Goal: Task Accomplishment & Management: Manage account settings

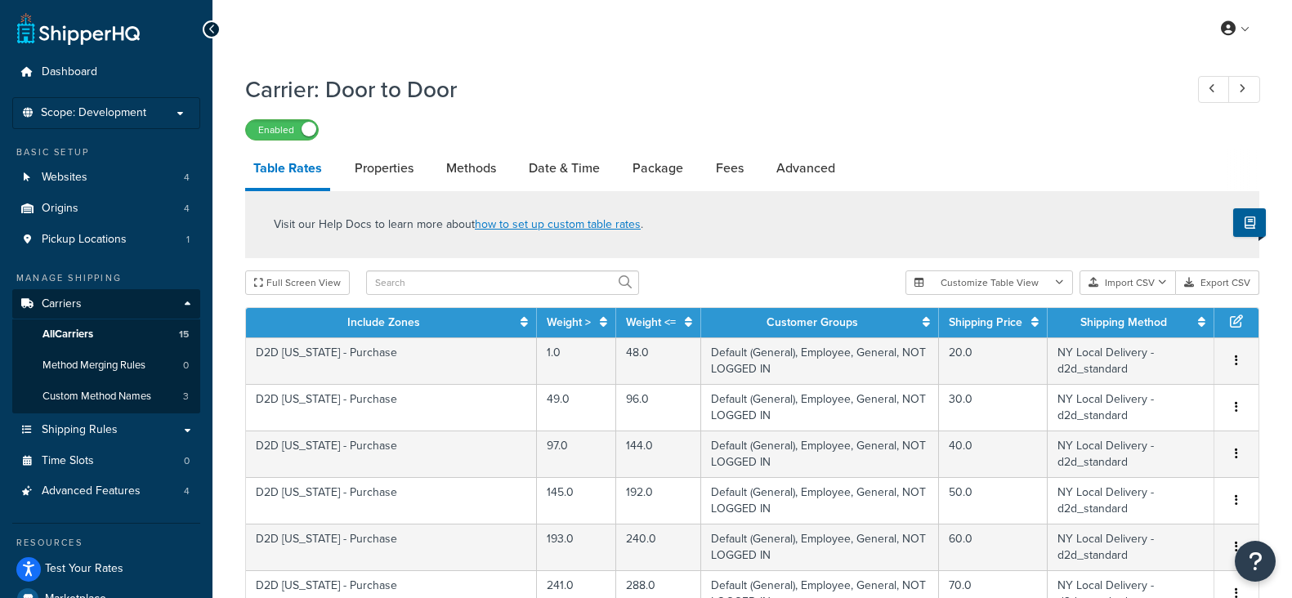
select select "25"
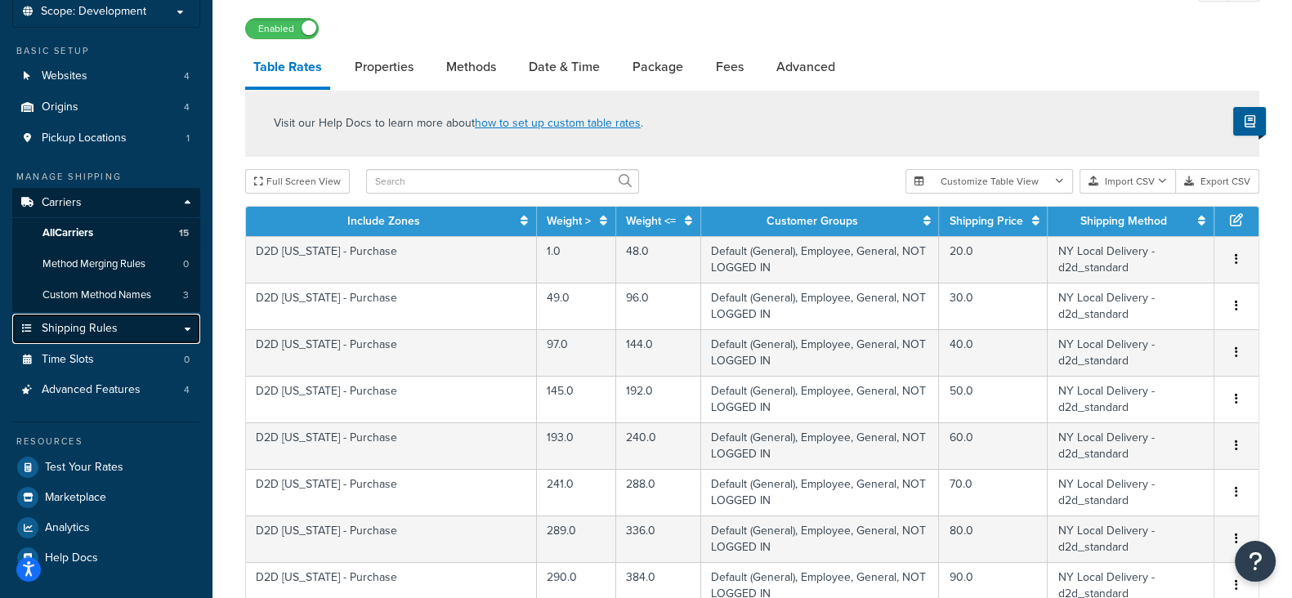
click at [101, 333] on span "Shipping Rules" at bounding box center [80, 329] width 76 height 14
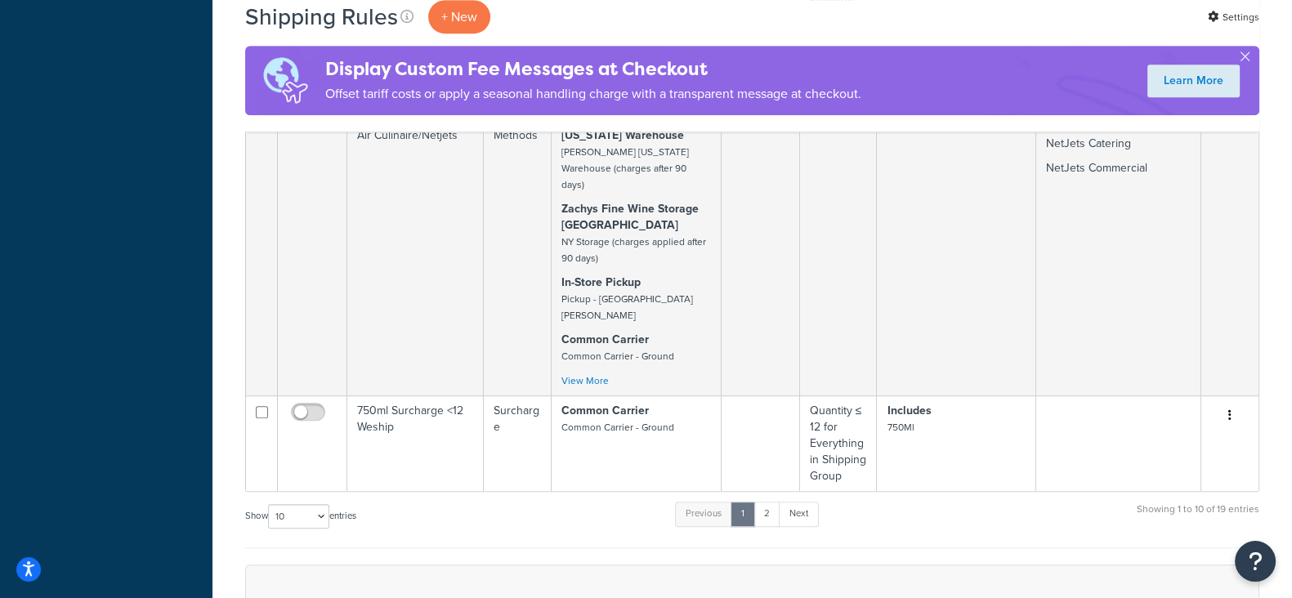
scroll to position [1124, 0]
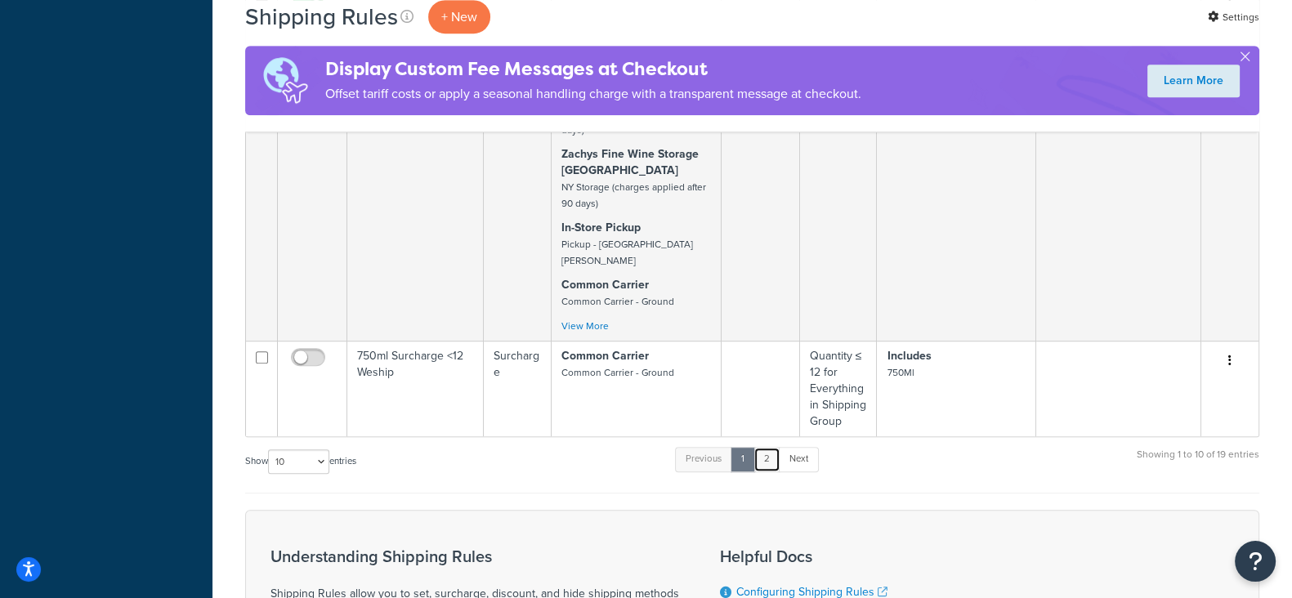
click at [770, 447] on link "2" at bounding box center [766, 459] width 27 height 25
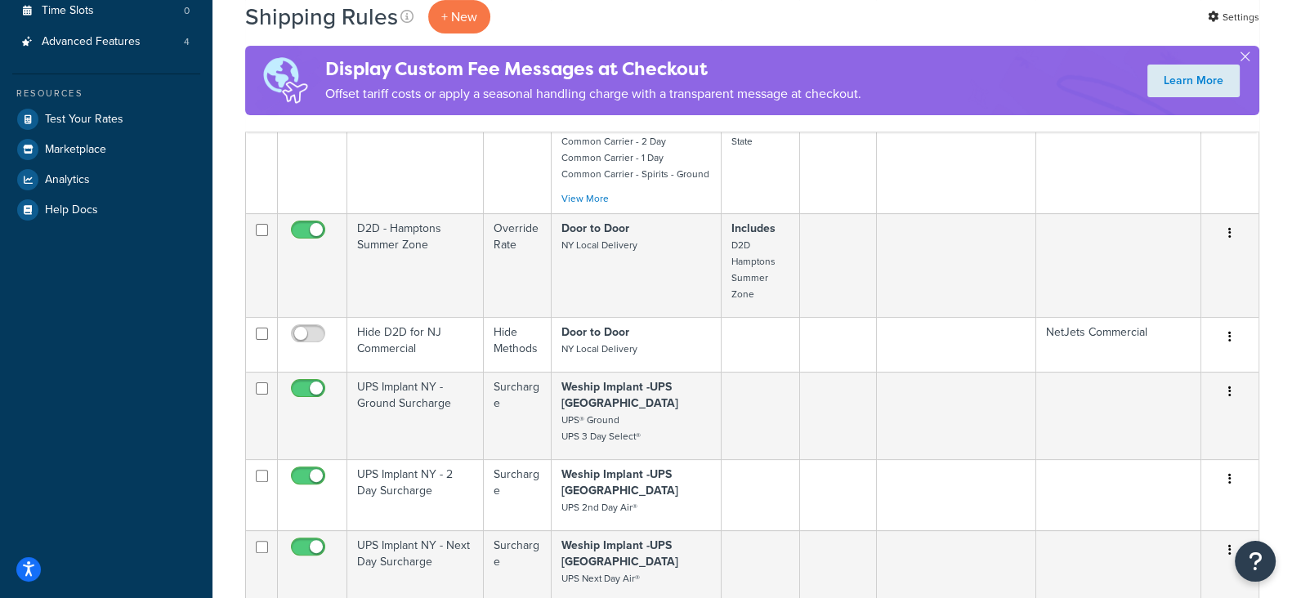
scroll to position [205, 0]
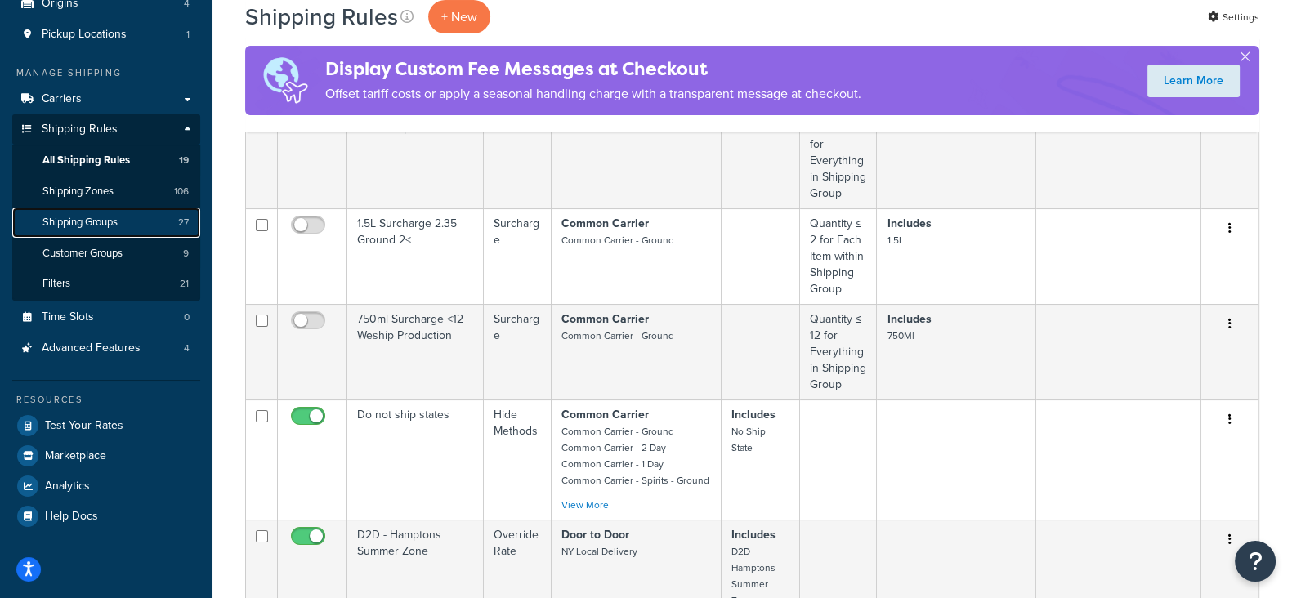
click at [80, 222] on span "Shipping Groups" at bounding box center [79, 223] width 75 height 14
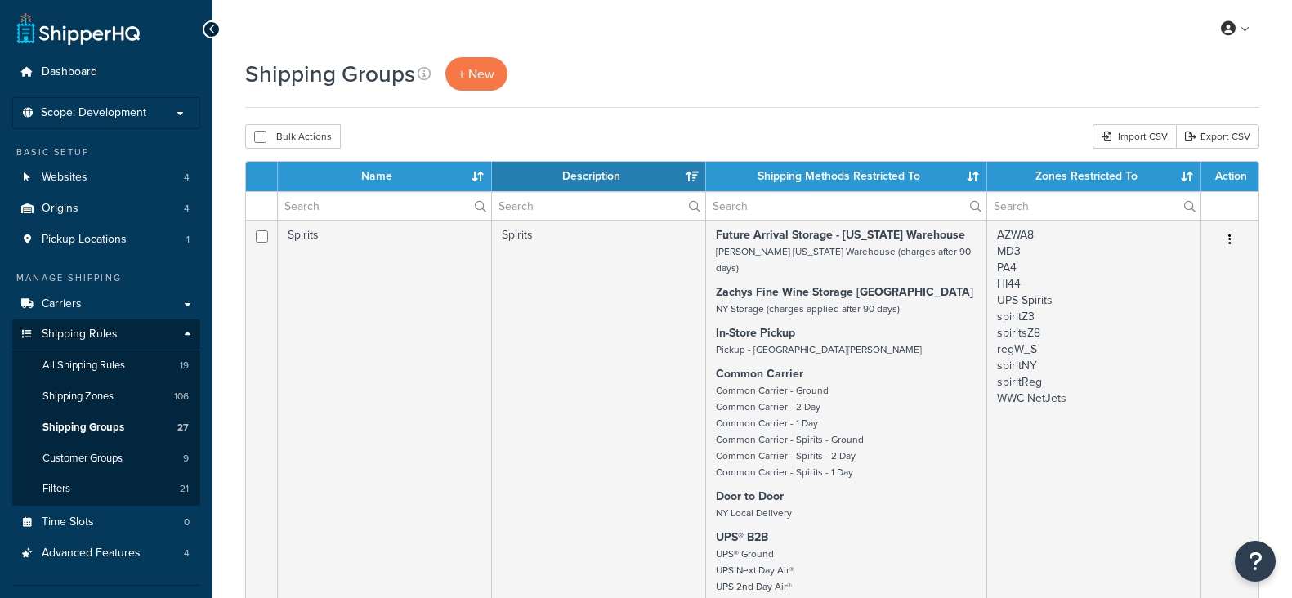
select select "15"
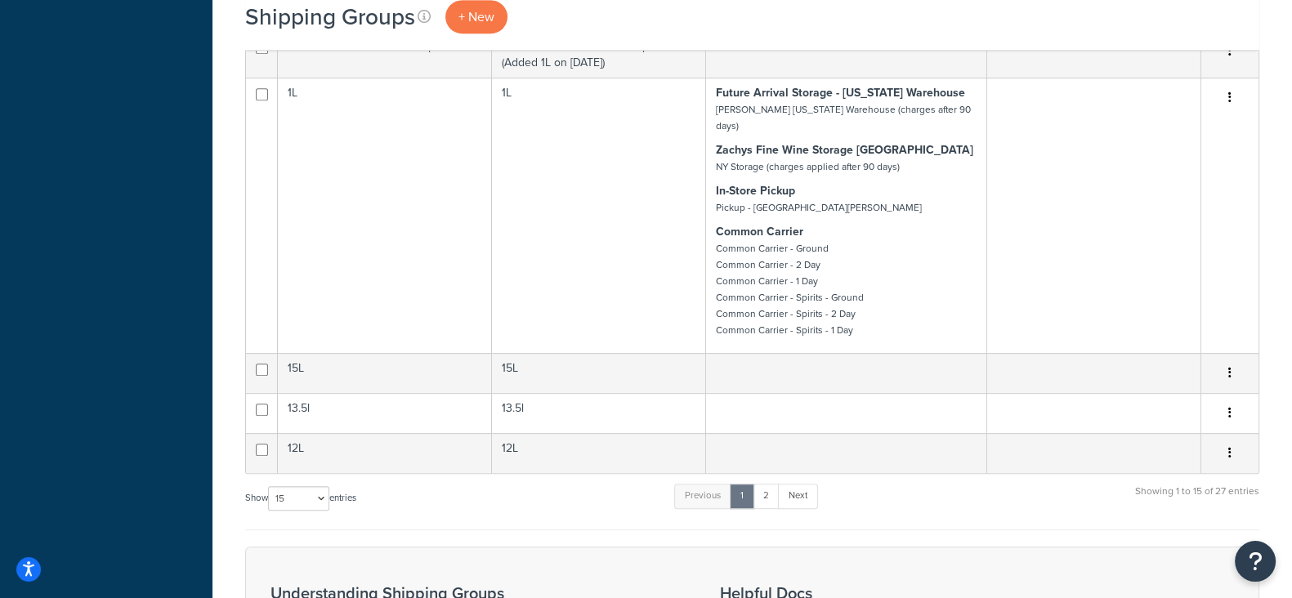
scroll to position [1124, 0]
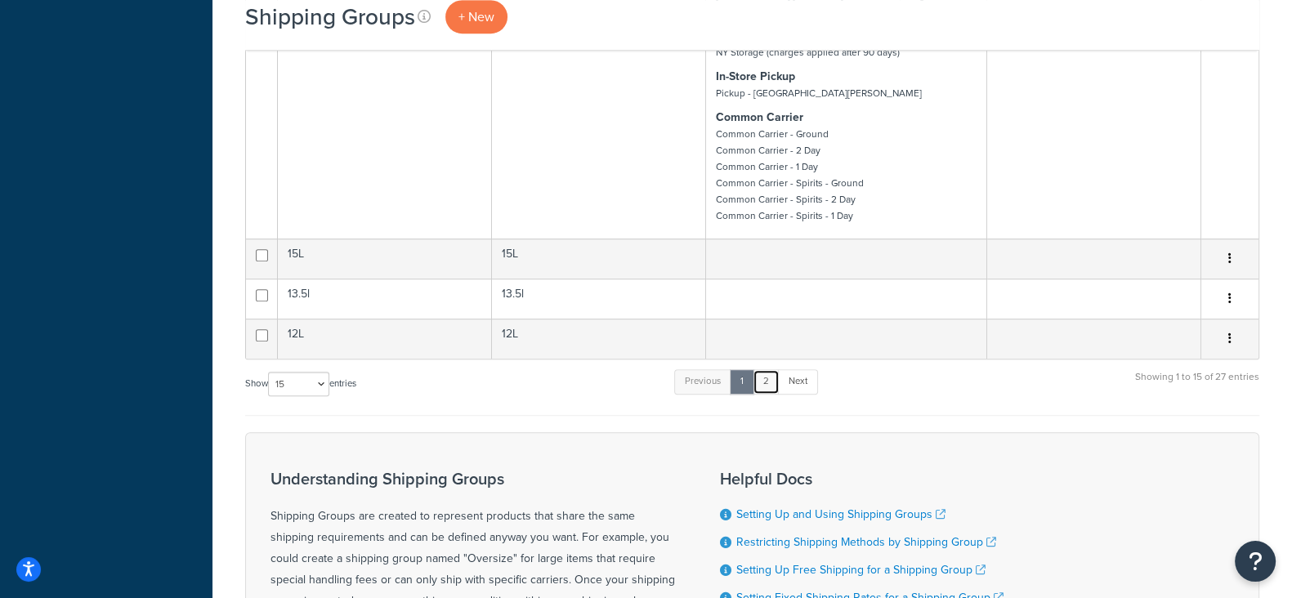
click at [773, 369] on link "2" at bounding box center [766, 381] width 27 height 25
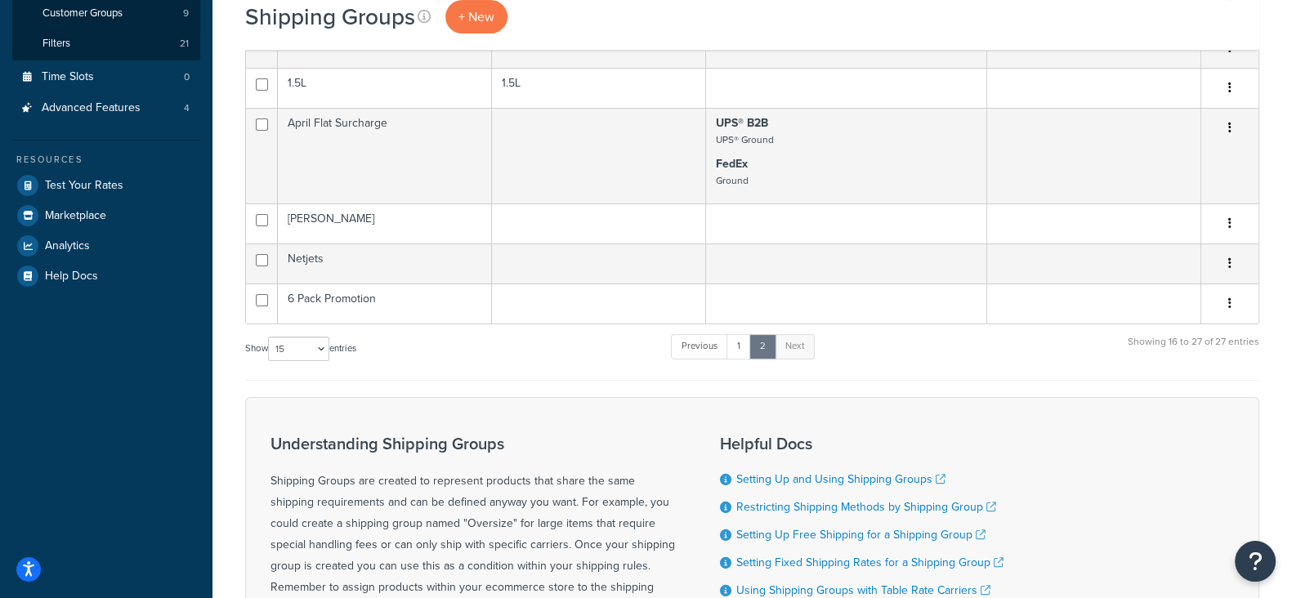
scroll to position [241, 0]
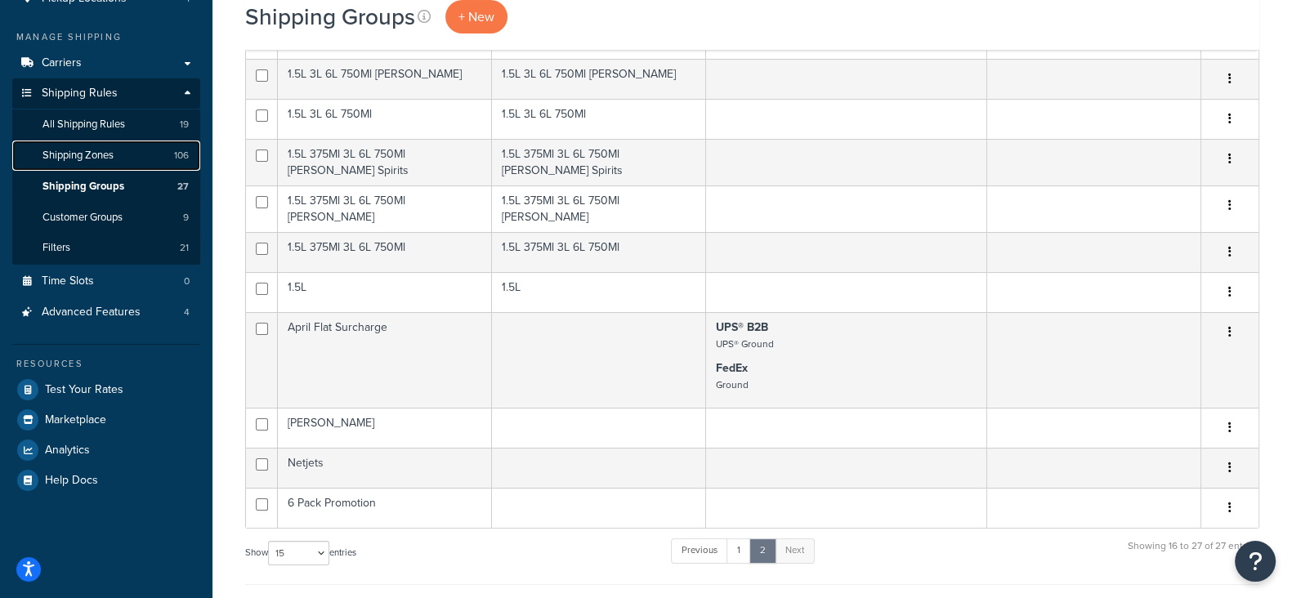
drag, startPoint x: 70, startPoint y: 153, endPoint x: 141, endPoint y: 181, distance: 76.6
click at [70, 153] on span "Shipping Zones" at bounding box center [77, 156] width 71 height 14
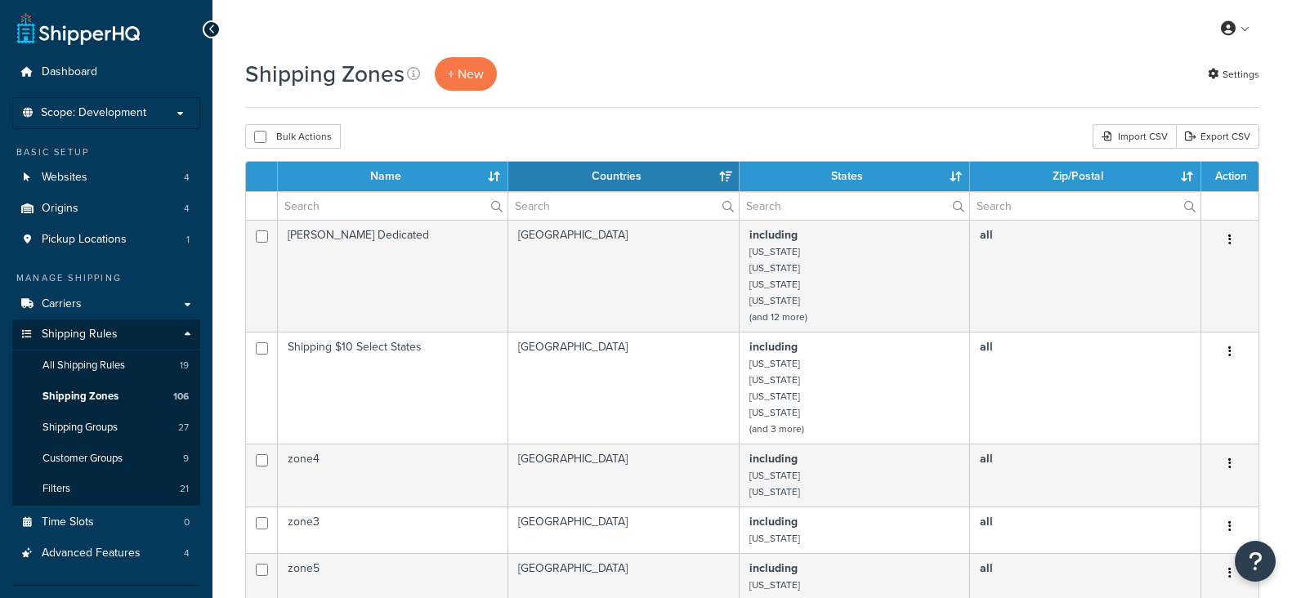
select select "15"
click at [413, 208] on input "text" at bounding box center [393, 206] width 230 height 28
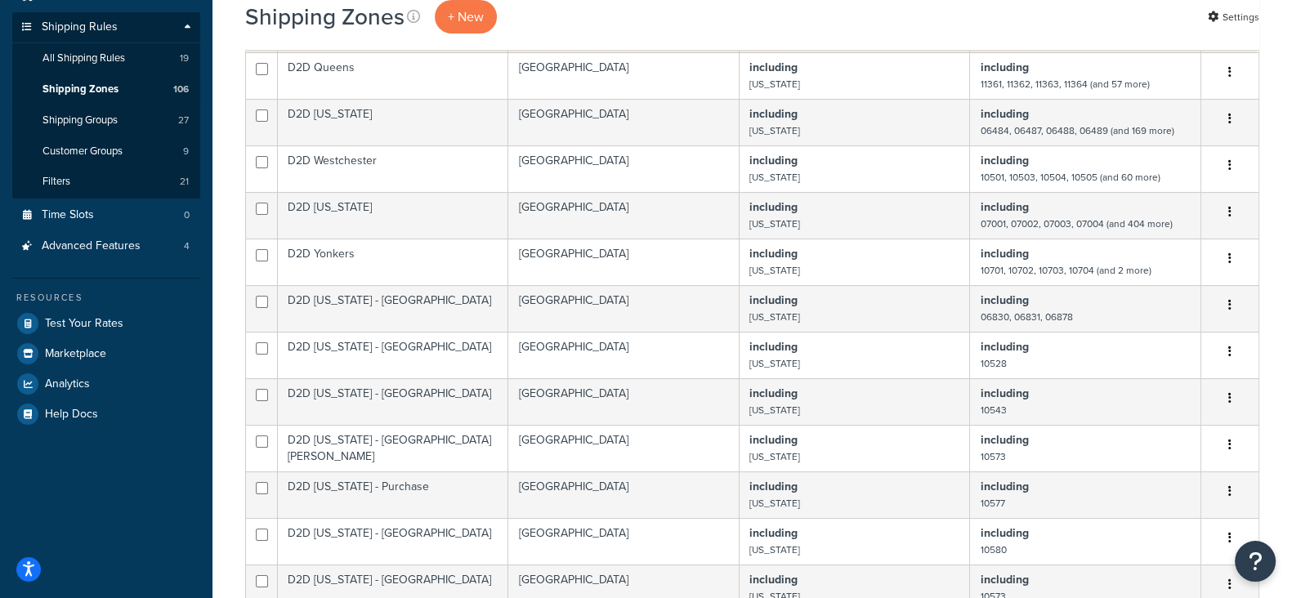
scroll to position [408, 0]
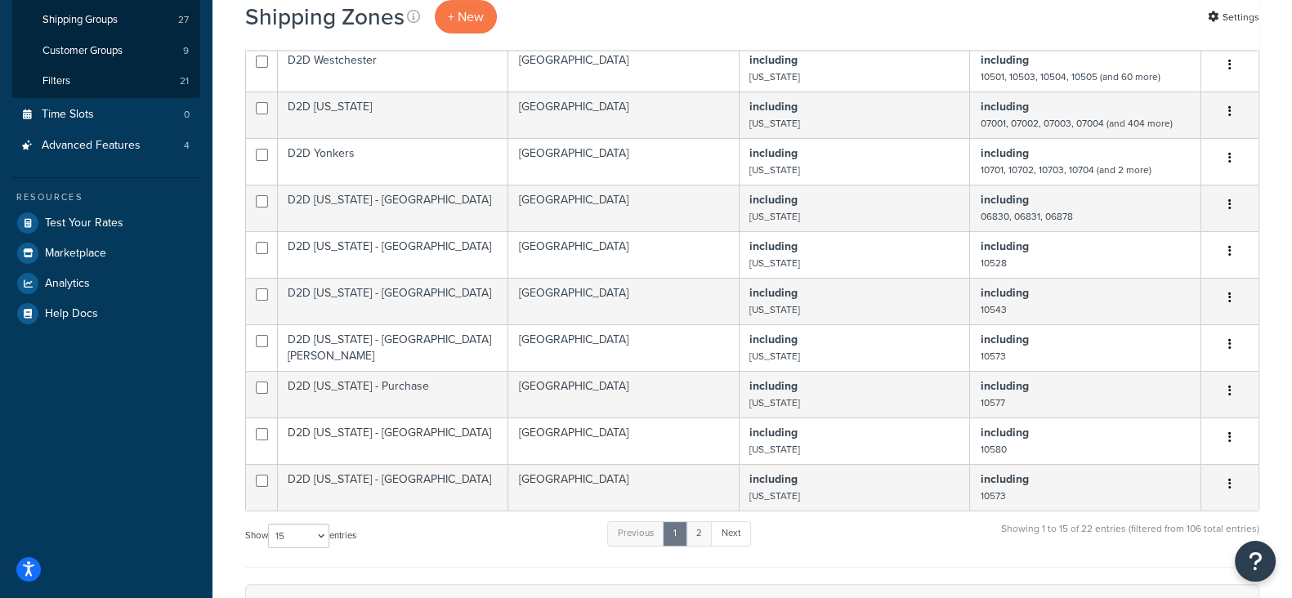
type input "D2D"
click at [703, 541] on link "2" at bounding box center [699, 533] width 27 height 25
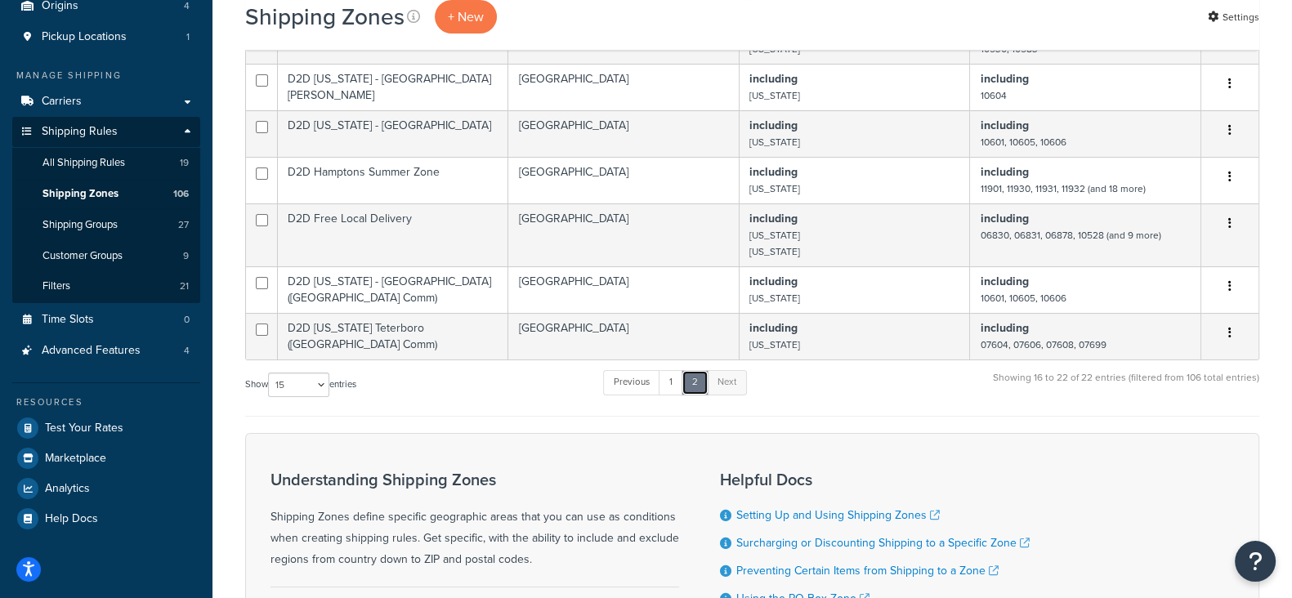
scroll to position [171, 0]
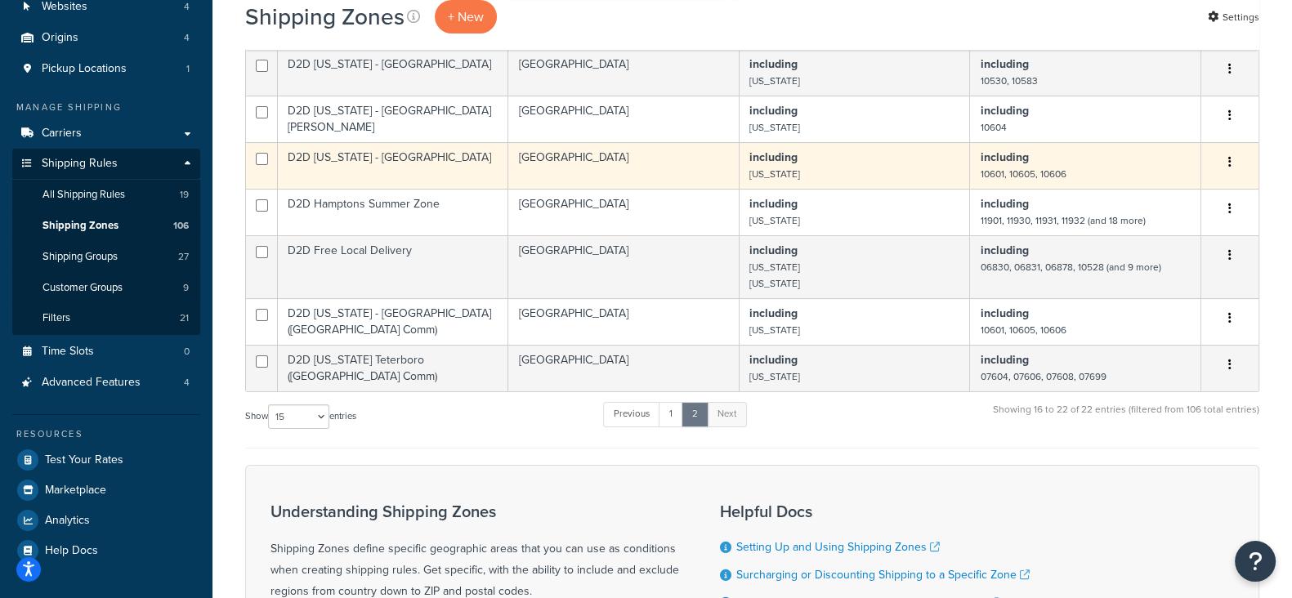
click at [1231, 160] on button "button" at bounding box center [1229, 163] width 23 height 26
click at [1137, 194] on link "Edit" at bounding box center [1163, 196] width 129 height 34
